Goal: Navigation & Orientation: Find specific page/section

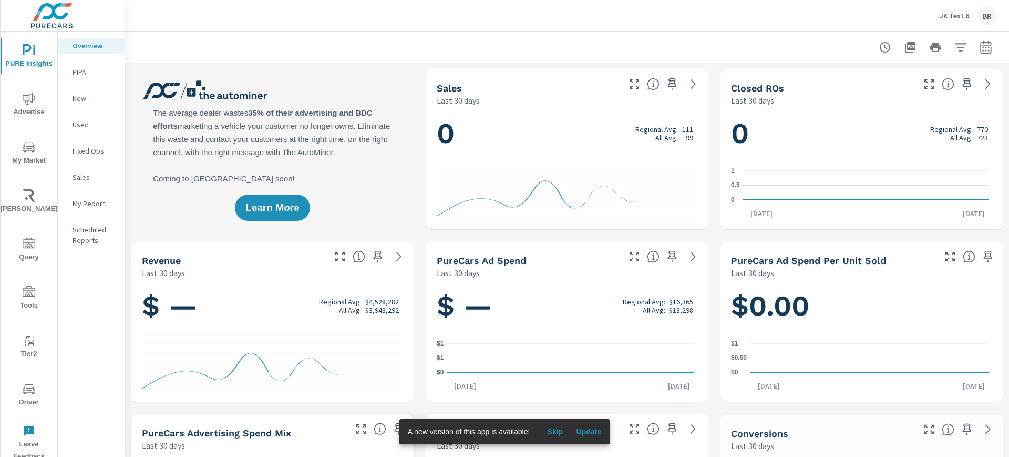
click at [950, 14] on p "JK Test 6" at bounding box center [953, 15] width 29 height 9
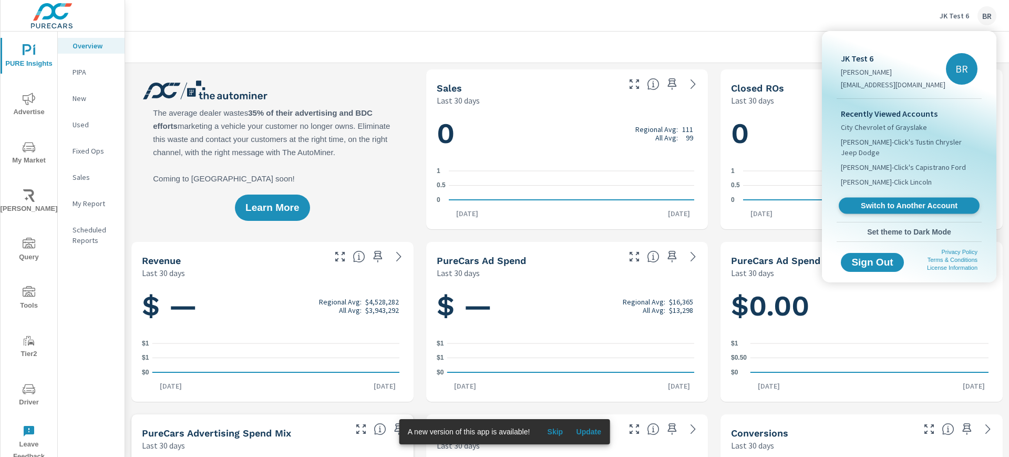
scroll to position [1, 0]
click at [891, 201] on span "Switch to Another Account" at bounding box center [908, 206] width 129 height 10
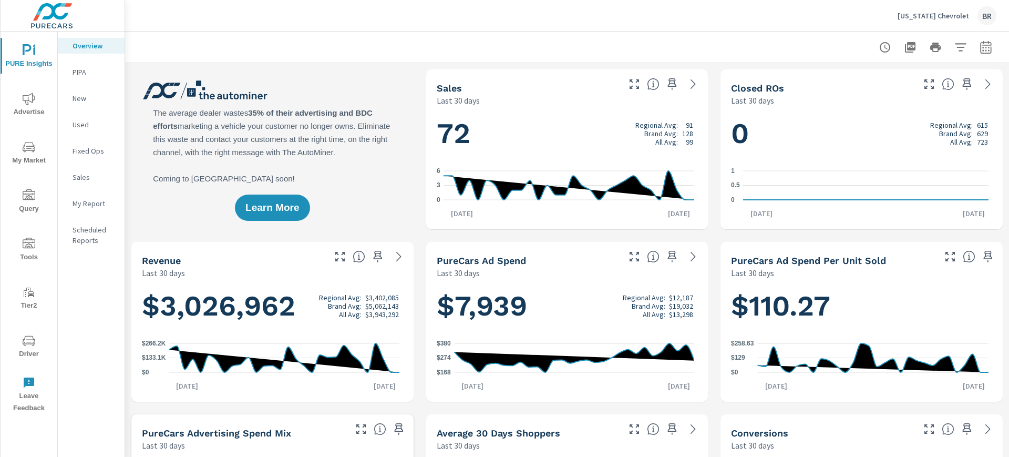
scroll to position [1, 0]
click at [28, 245] on icon "nav menu" at bounding box center [29, 243] width 13 height 13
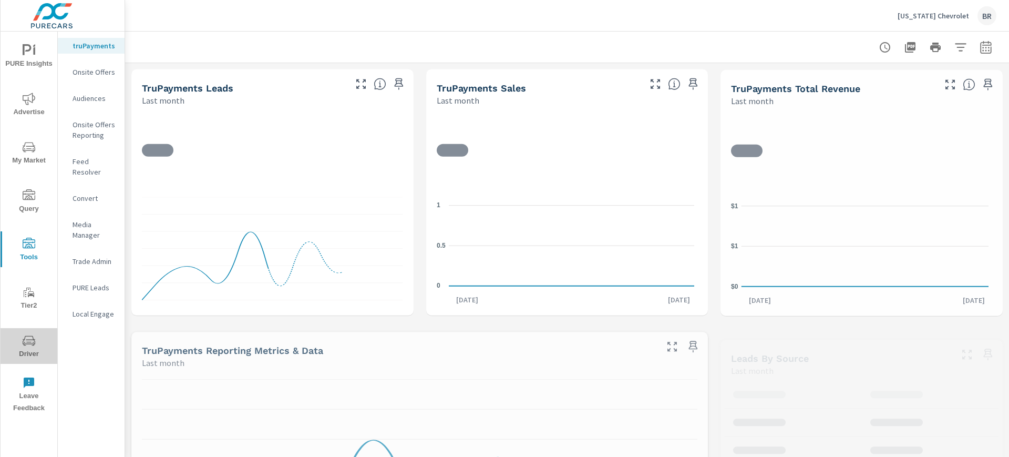
click at [33, 341] on icon "nav menu" at bounding box center [29, 340] width 13 height 13
